Goal: Check status

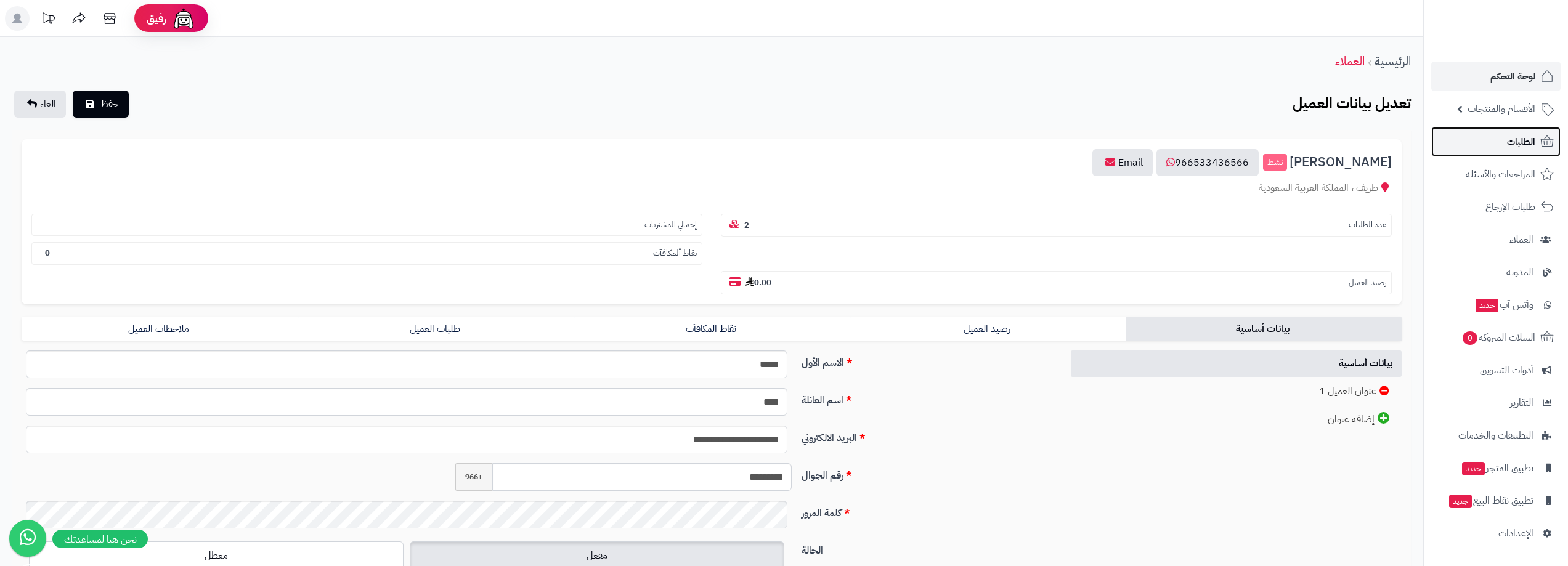
click at [1524, 143] on span "الطلبات" at bounding box center [1521, 142] width 28 height 17
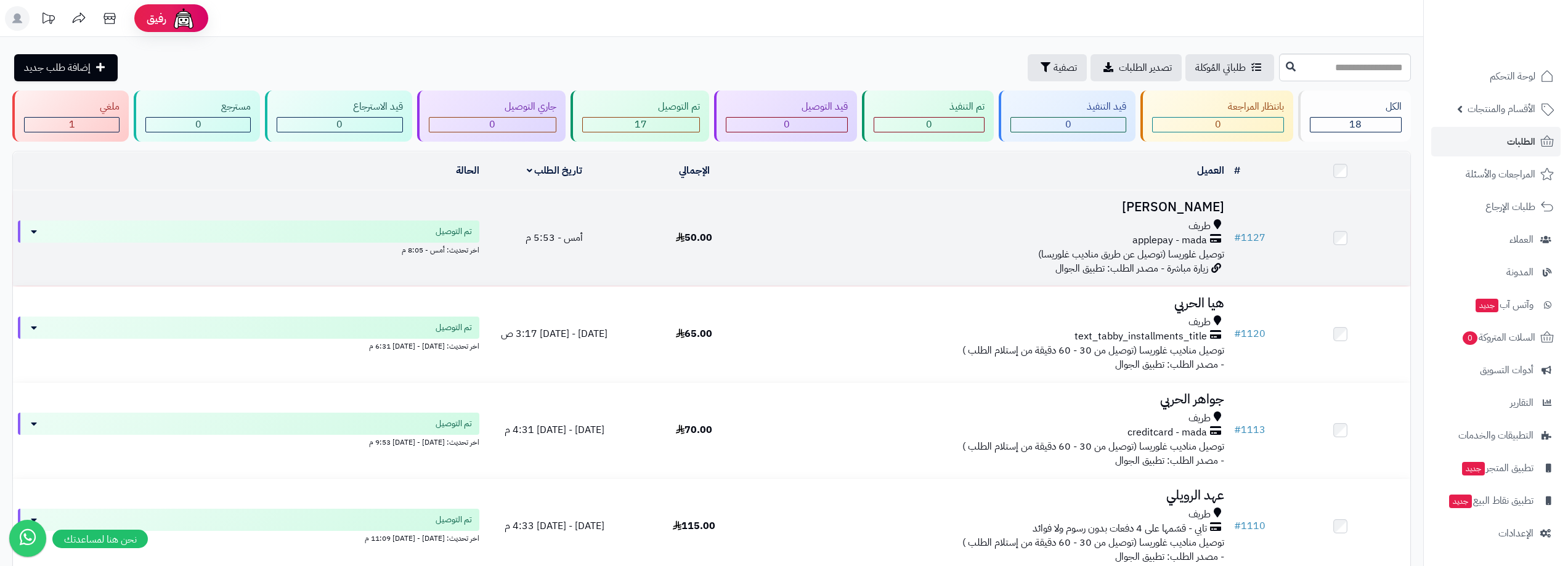
click at [1211, 201] on h3 "عبير الـ" at bounding box center [997, 207] width 455 height 14
